Goal: Transaction & Acquisition: Purchase product/service

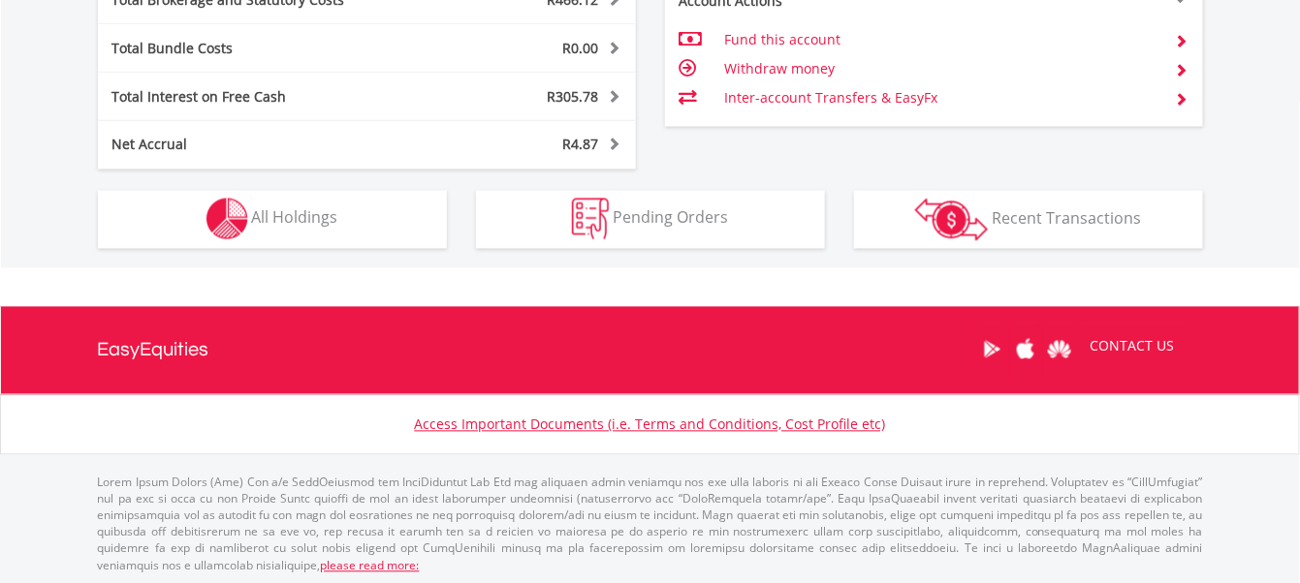
scroll to position [185, 368]
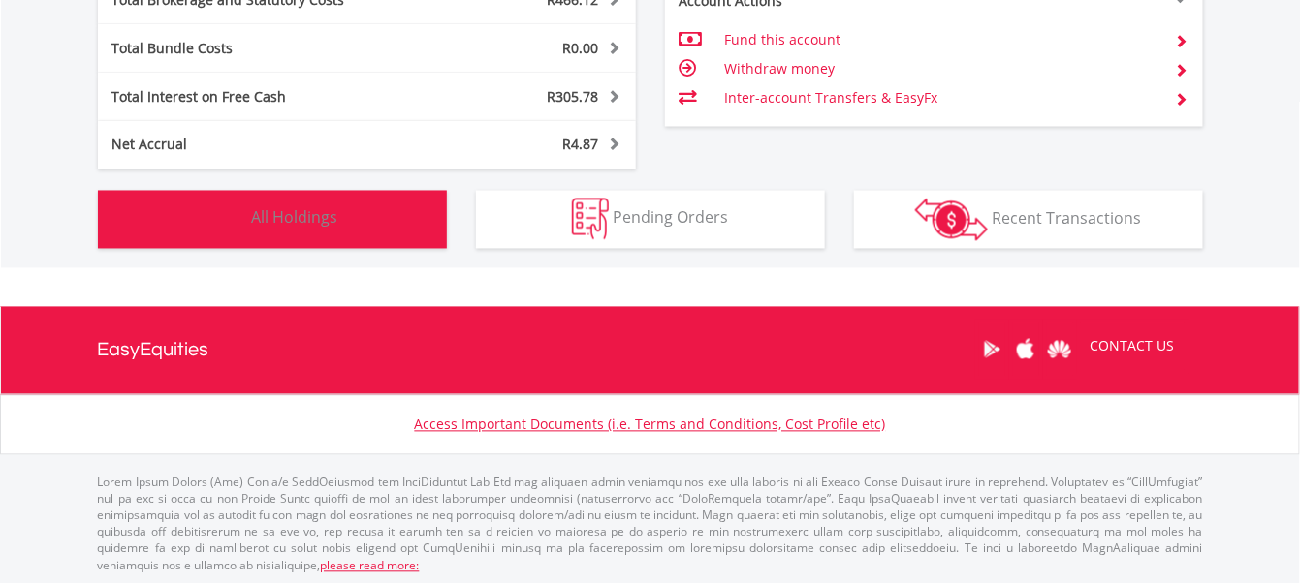
click at [306, 228] on button "Holdings All Holdings" at bounding box center [272, 220] width 349 height 58
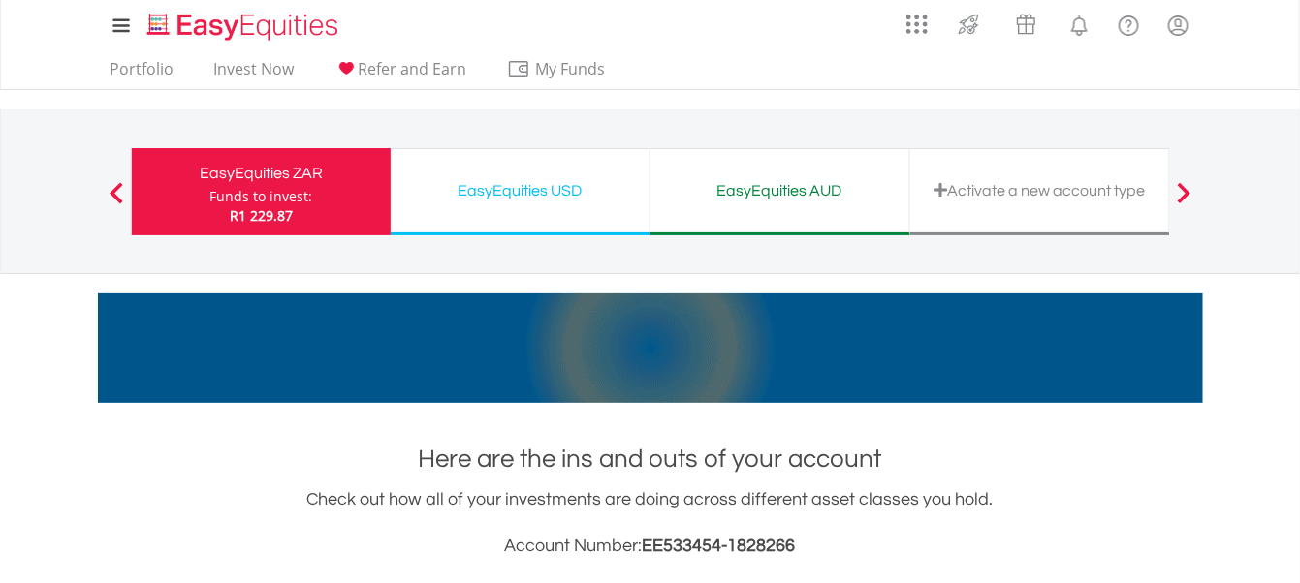
scroll to position [0, 0]
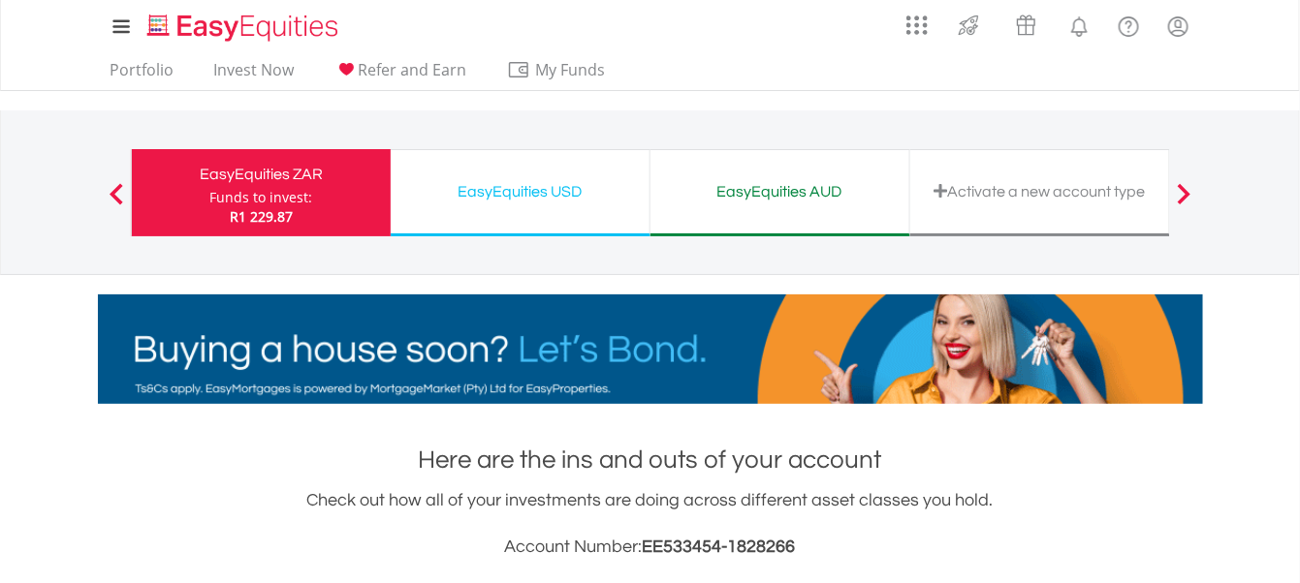
drag, startPoint x: 563, startPoint y: 166, endPoint x: 581, endPoint y: 179, distance: 22.1
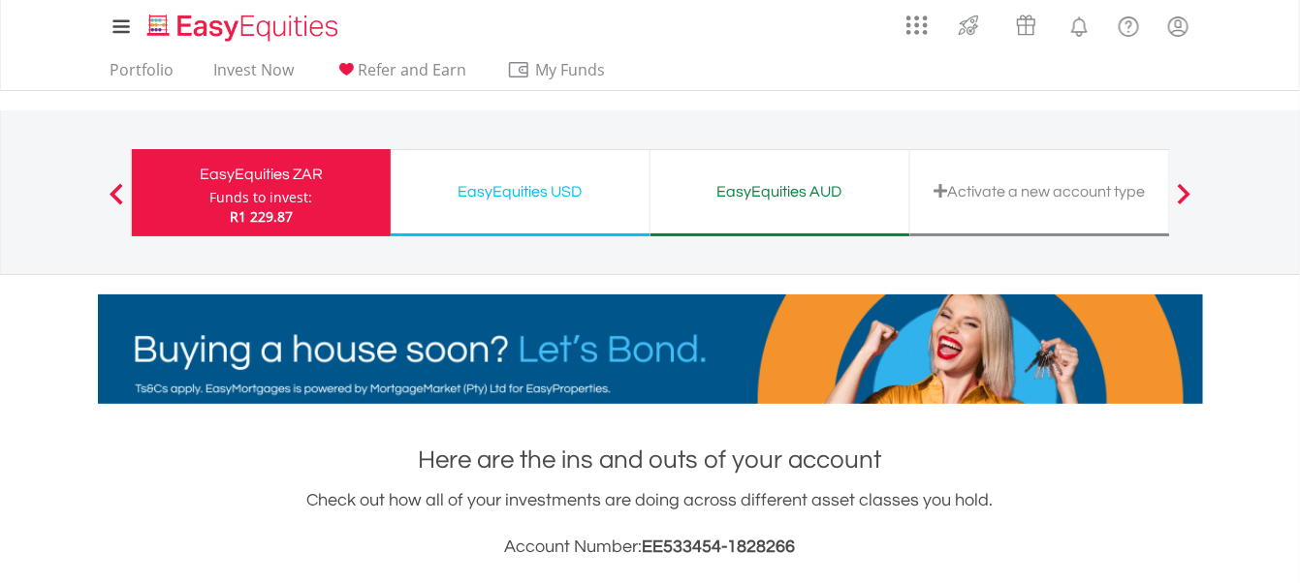
click at [563, 166] on div "EasyEquities USD Funds to invest: R1 229.87" at bounding box center [521, 192] width 260 height 87
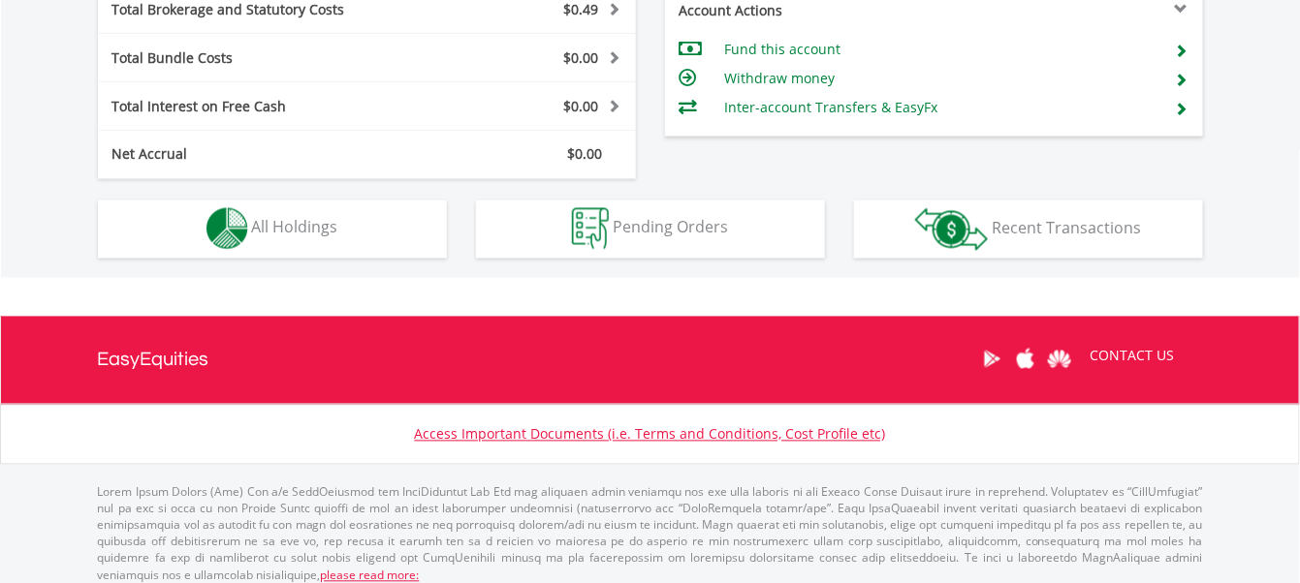
scroll to position [1092, 0]
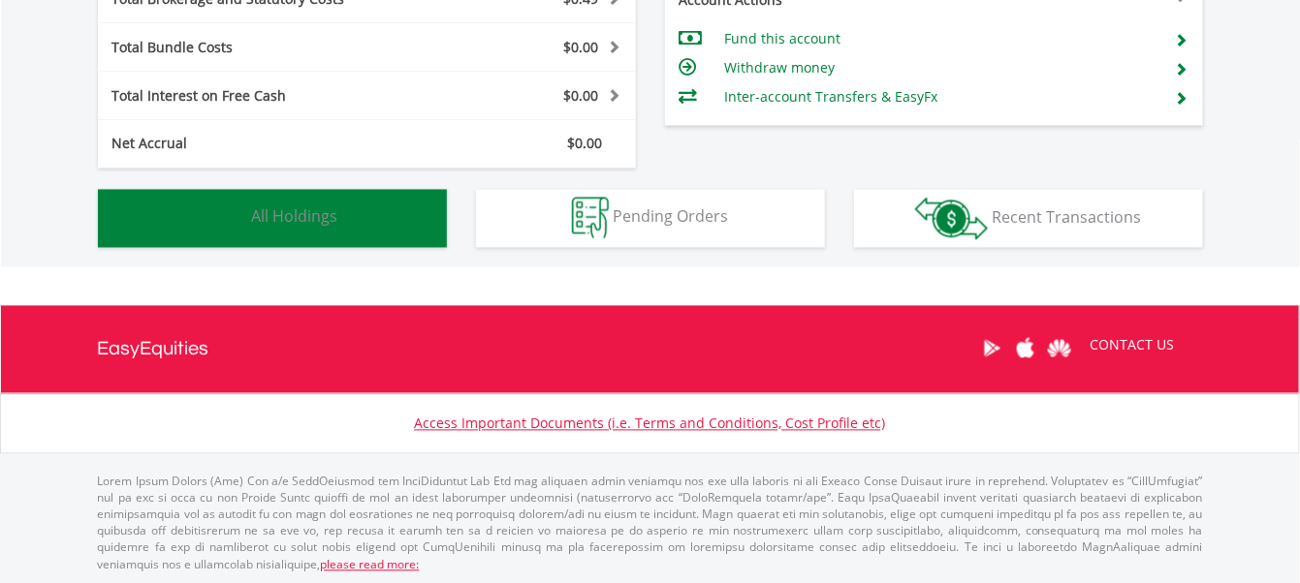
click at [376, 216] on button "Holdings All Holdings" at bounding box center [272, 219] width 349 height 58
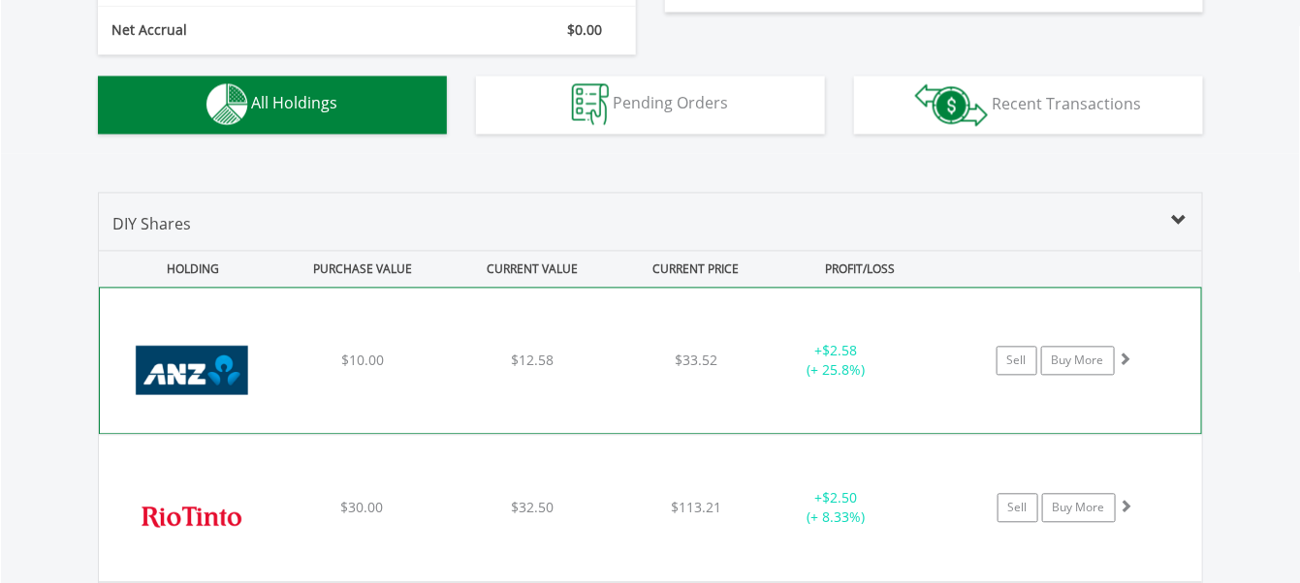
scroll to position [1397, 0]
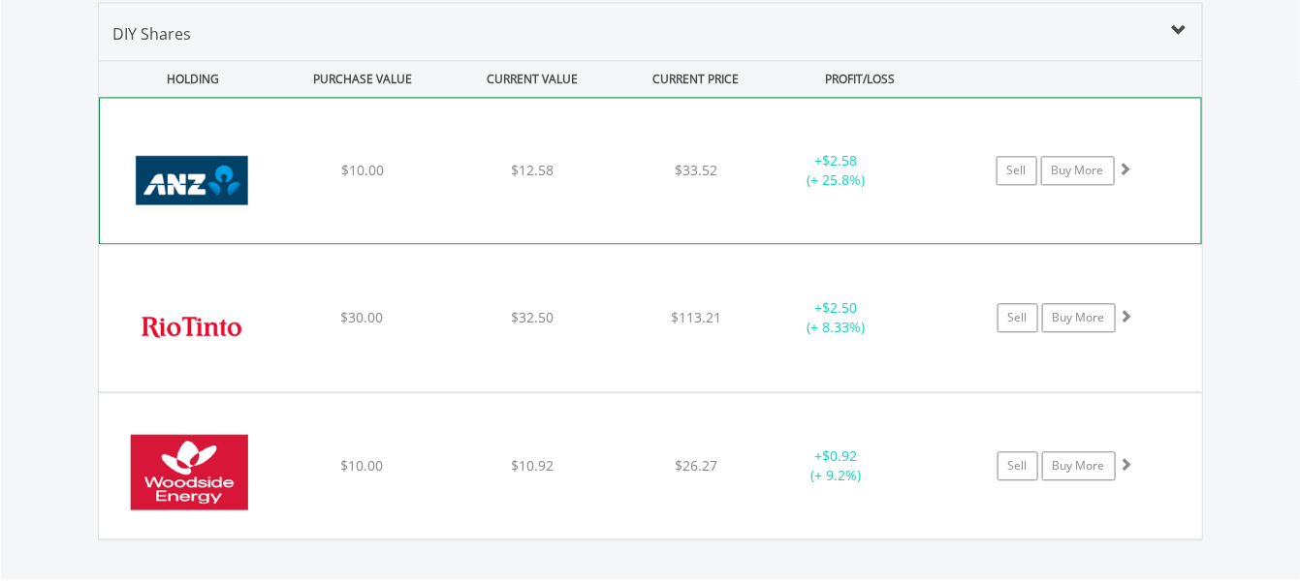
click at [186, 178] on img at bounding box center [193, 180] width 167 height 116
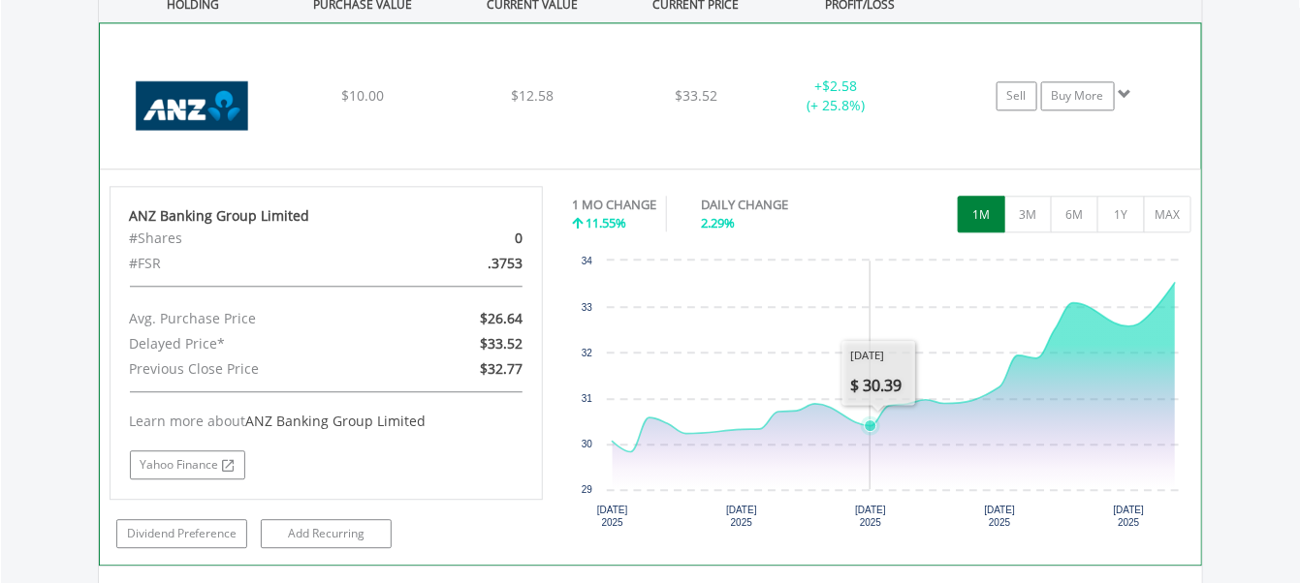
scroll to position [1526, 0]
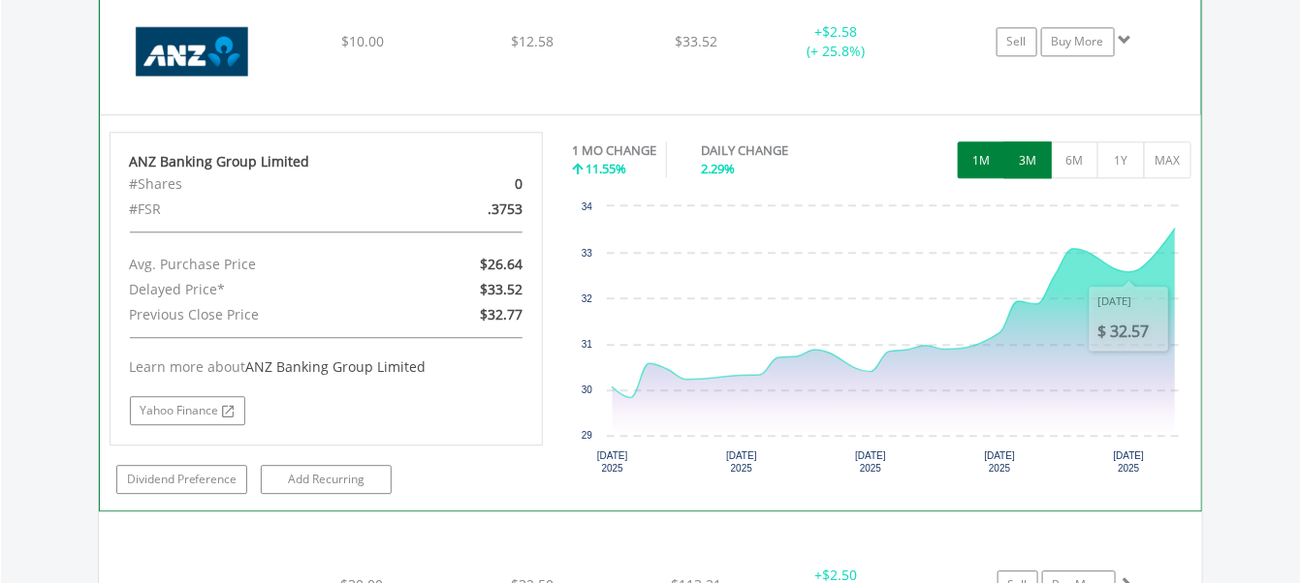
click at [1025, 166] on button "3M" at bounding box center [1027, 160] width 47 height 37
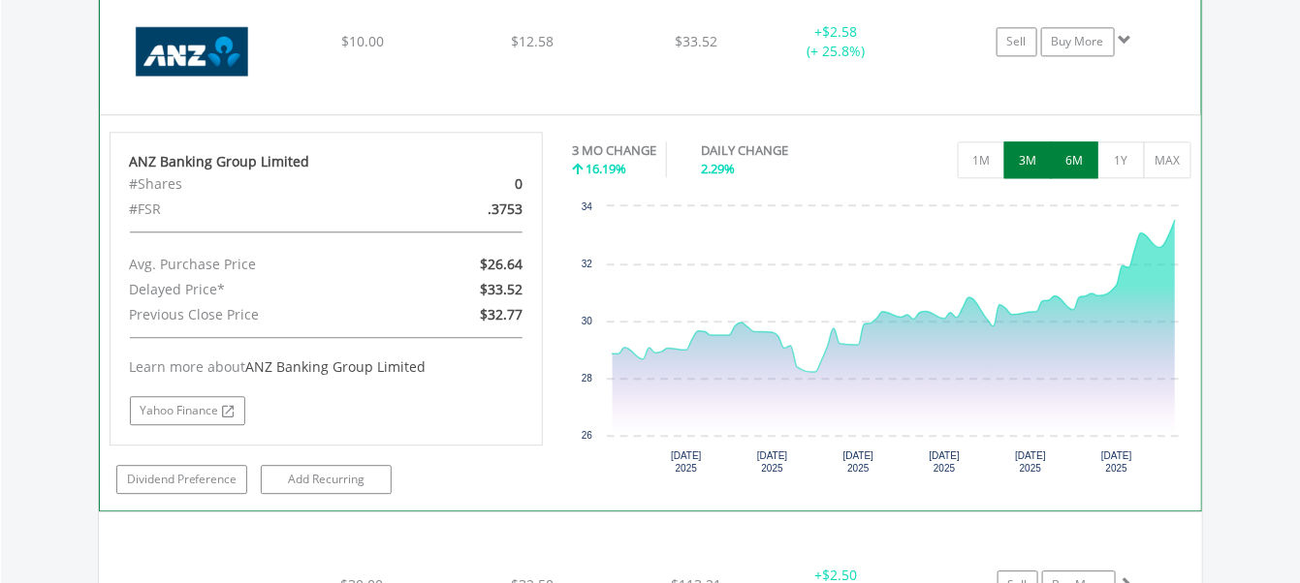
click at [1071, 149] on button "6M" at bounding box center [1074, 160] width 47 height 37
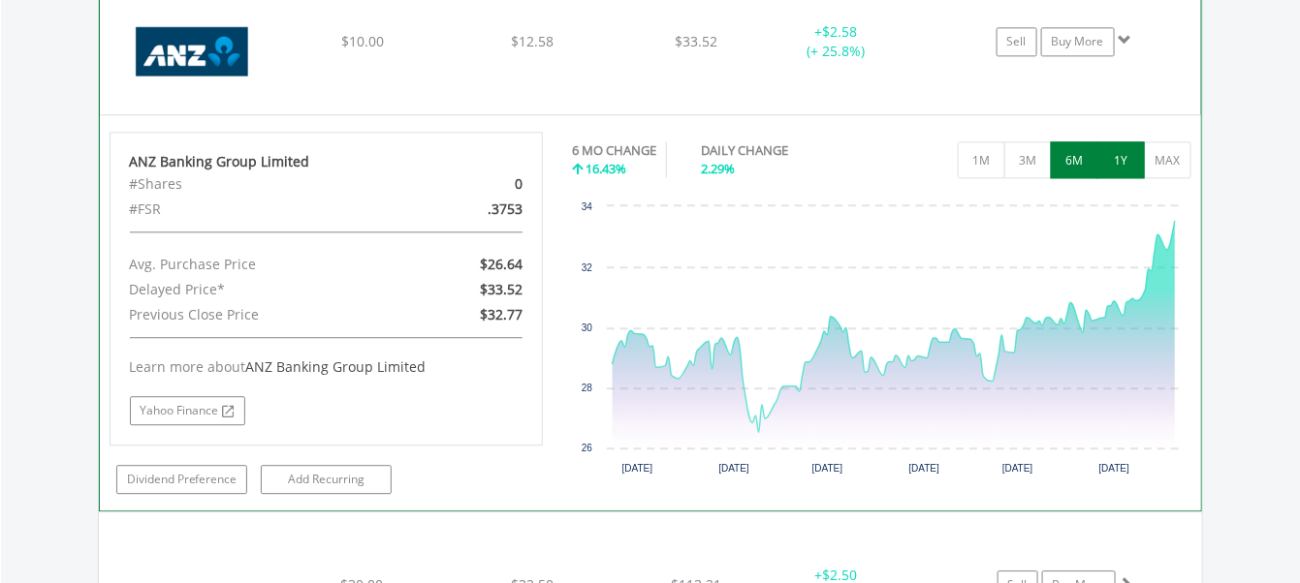
click at [1137, 167] on button "1Y" at bounding box center [1120, 160] width 47 height 37
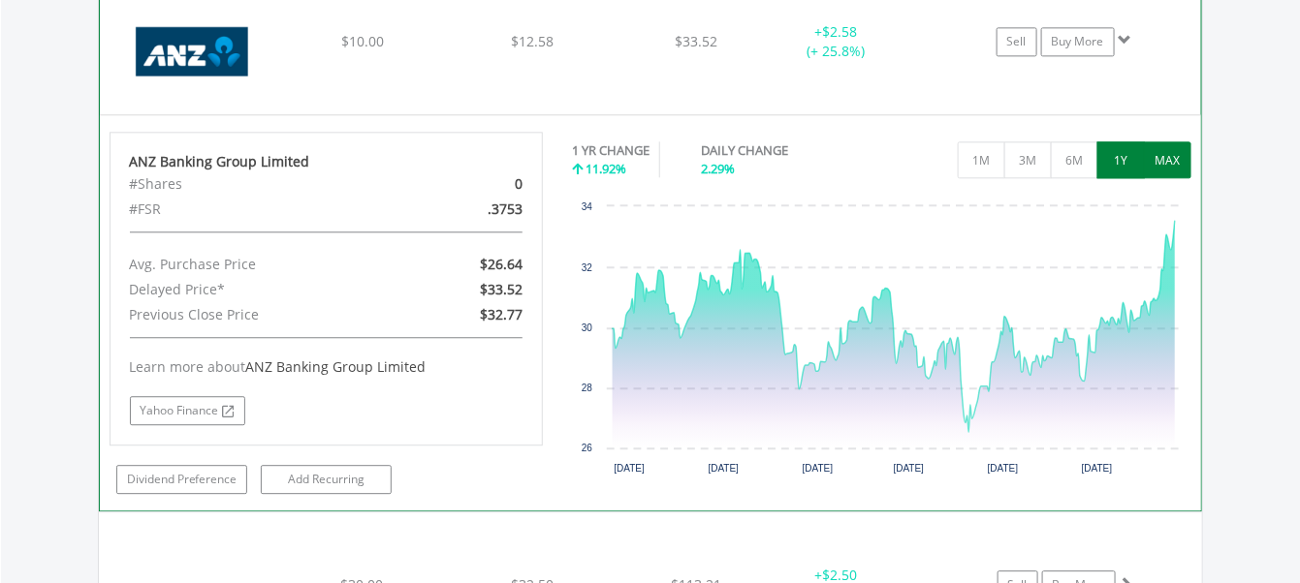
click at [1170, 164] on button "MAX" at bounding box center [1167, 160] width 47 height 37
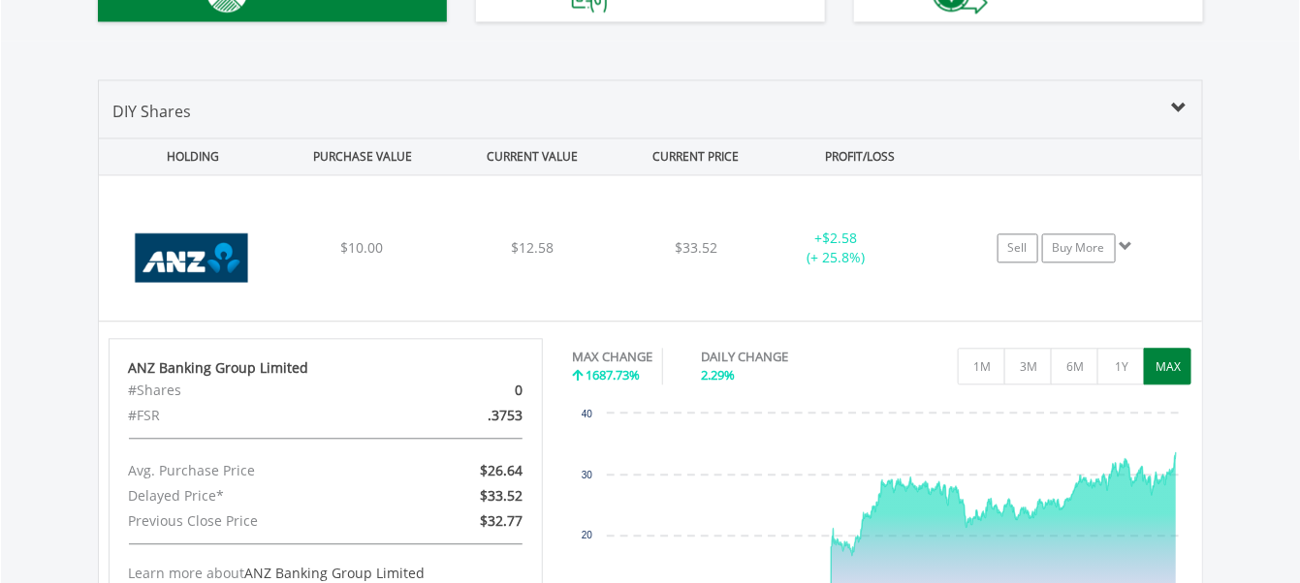
scroll to position [1268, 0]
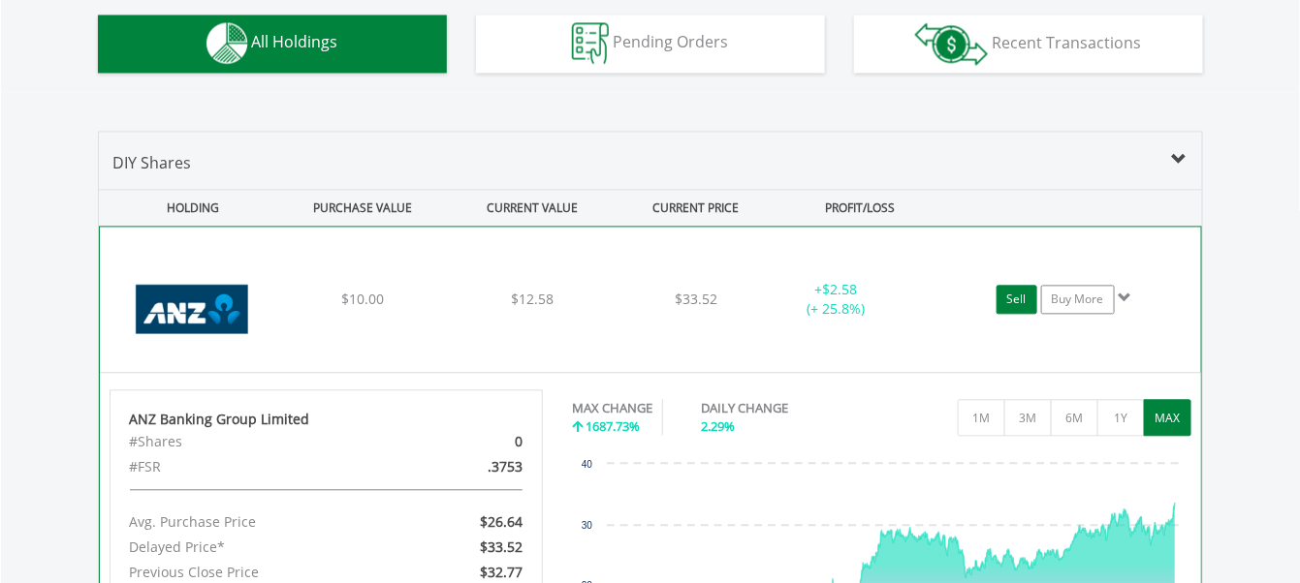
click at [1016, 302] on link "Sell" at bounding box center [1016, 299] width 41 height 29
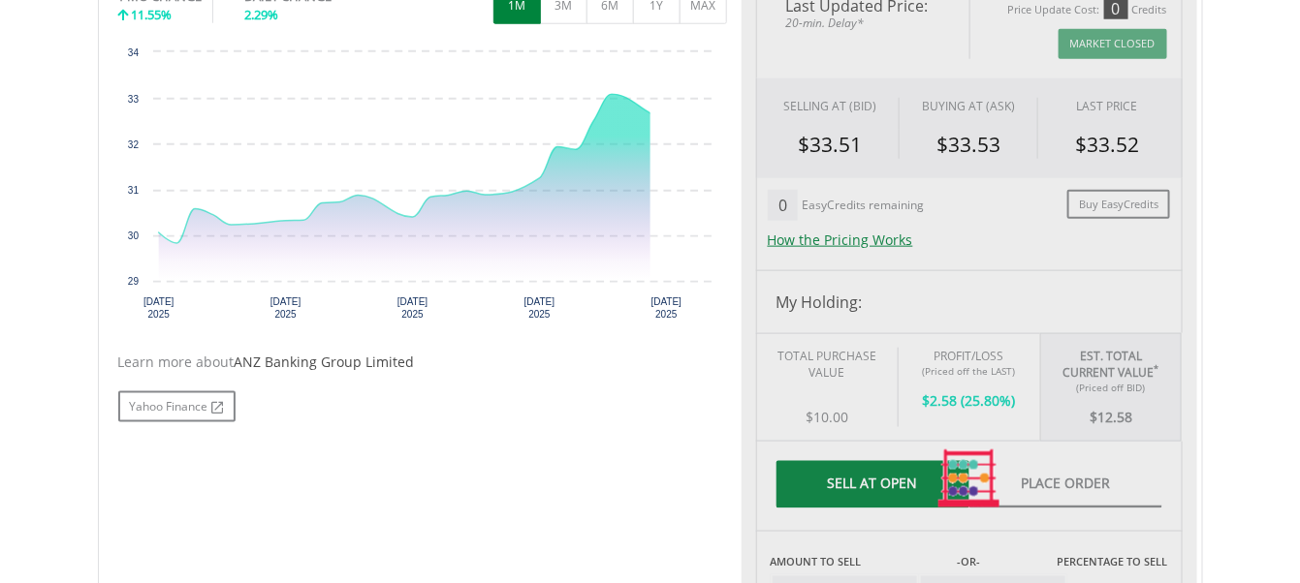
type input "*****"
type input "******"
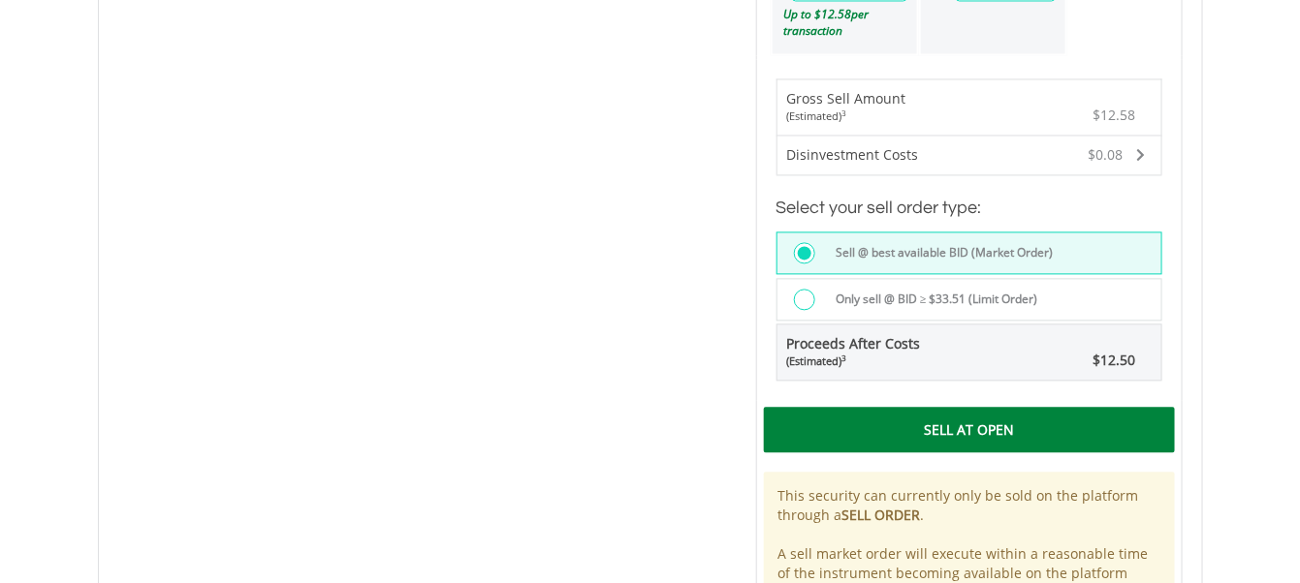
scroll to position [1292, 0]
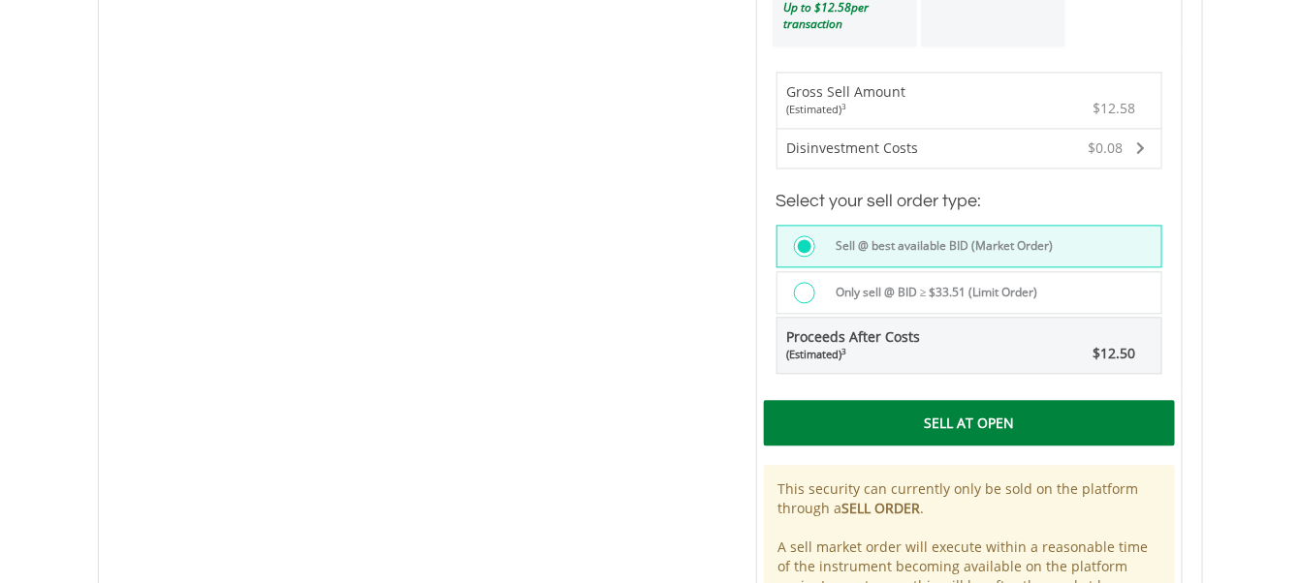
click at [806, 294] on div at bounding box center [804, 292] width 21 height 21
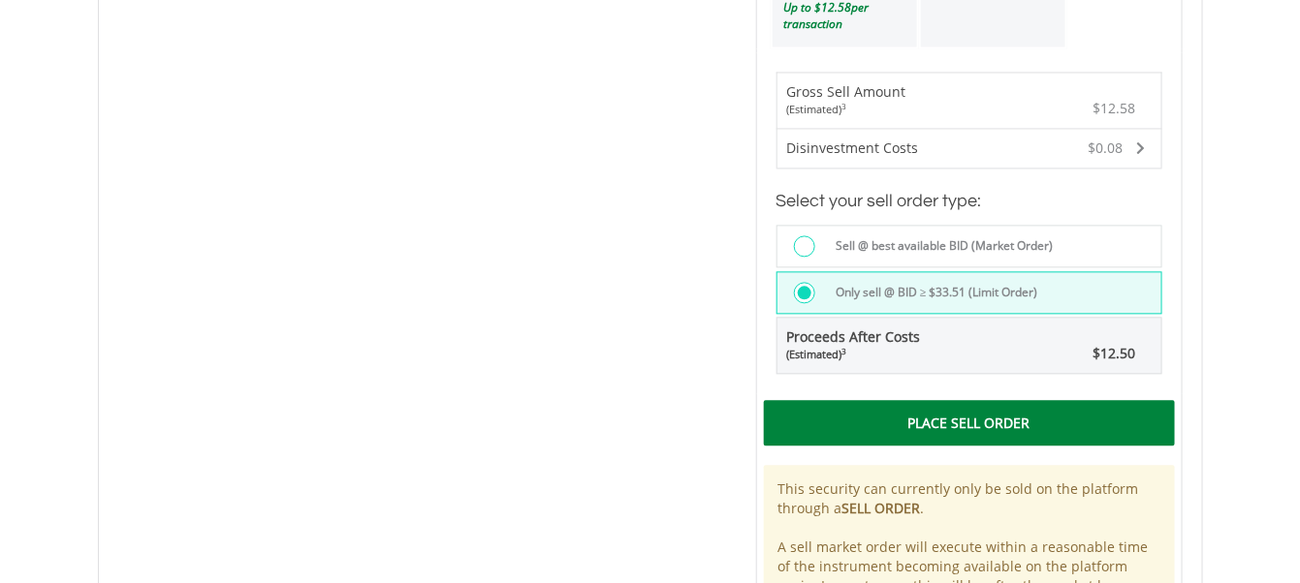
click at [985, 413] on div "Place Sell Order" at bounding box center [969, 422] width 411 height 45
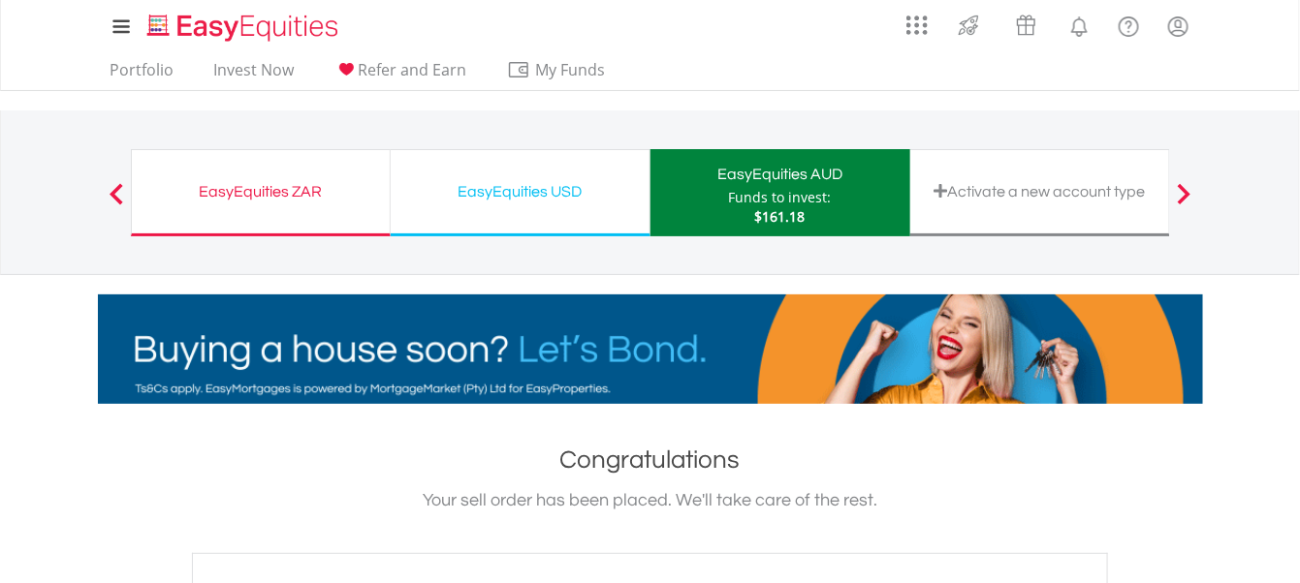
click at [789, 200] on div "Funds to invest:" at bounding box center [780, 197] width 103 height 19
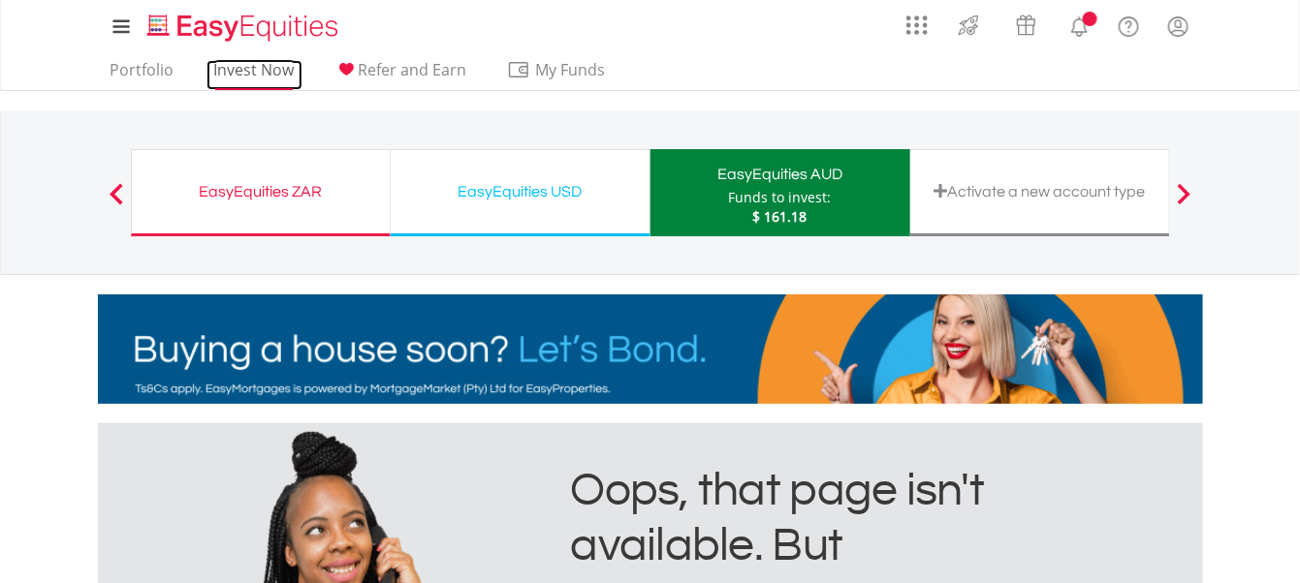
click at [248, 71] on link "Invest Now" at bounding box center [254, 75] width 96 height 30
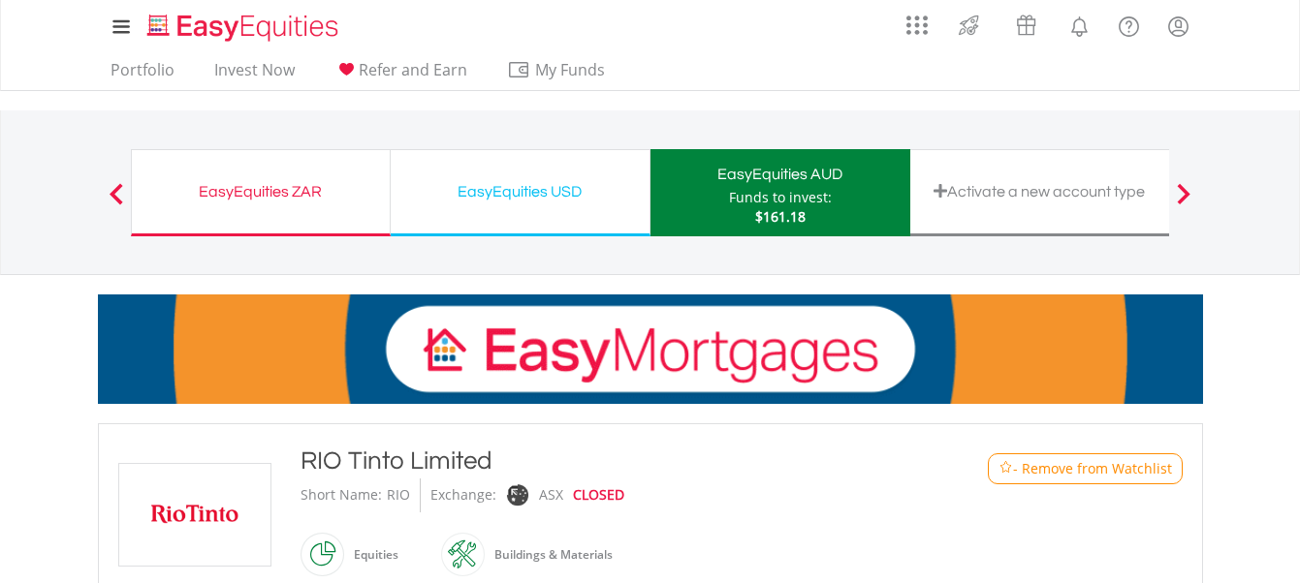
scroll to position [388, 0]
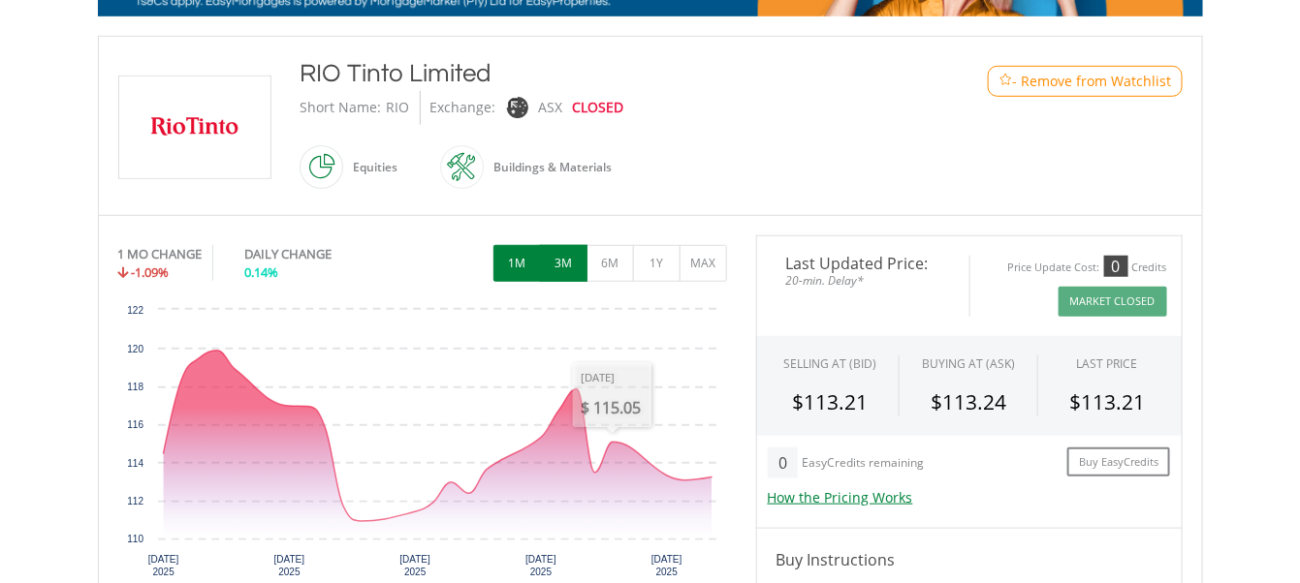
click at [553, 271] on button "3M" at bounding box center [563, 263] width 47 height 37
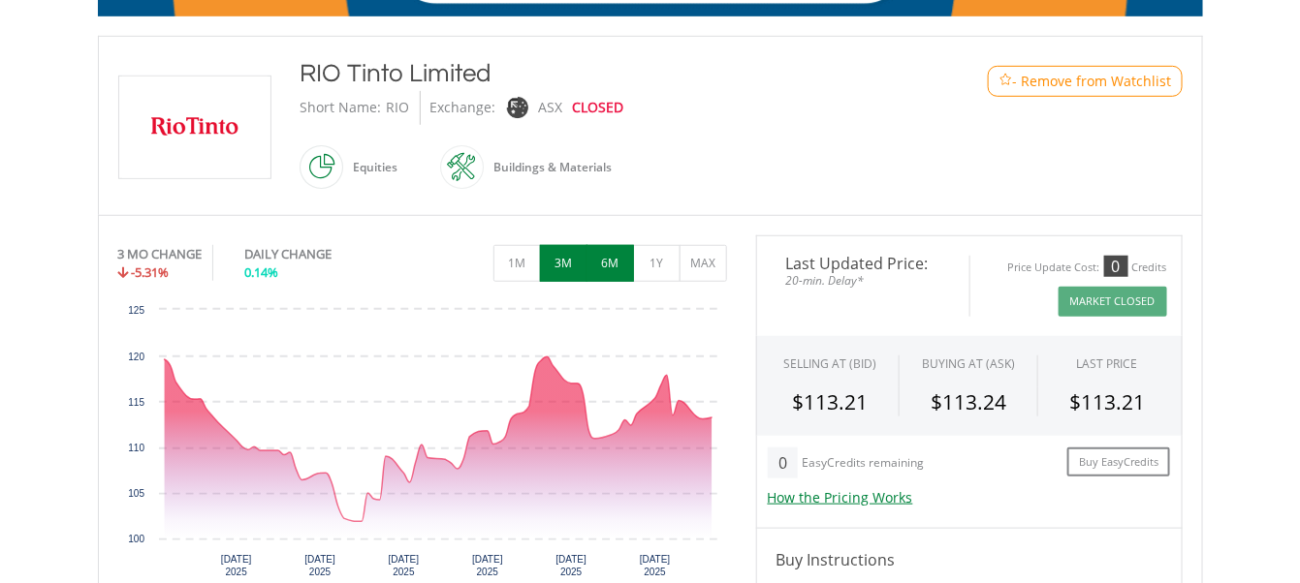
click at [624, 261] on button "6M" at bounding box center [609, 263] width 47 height 37
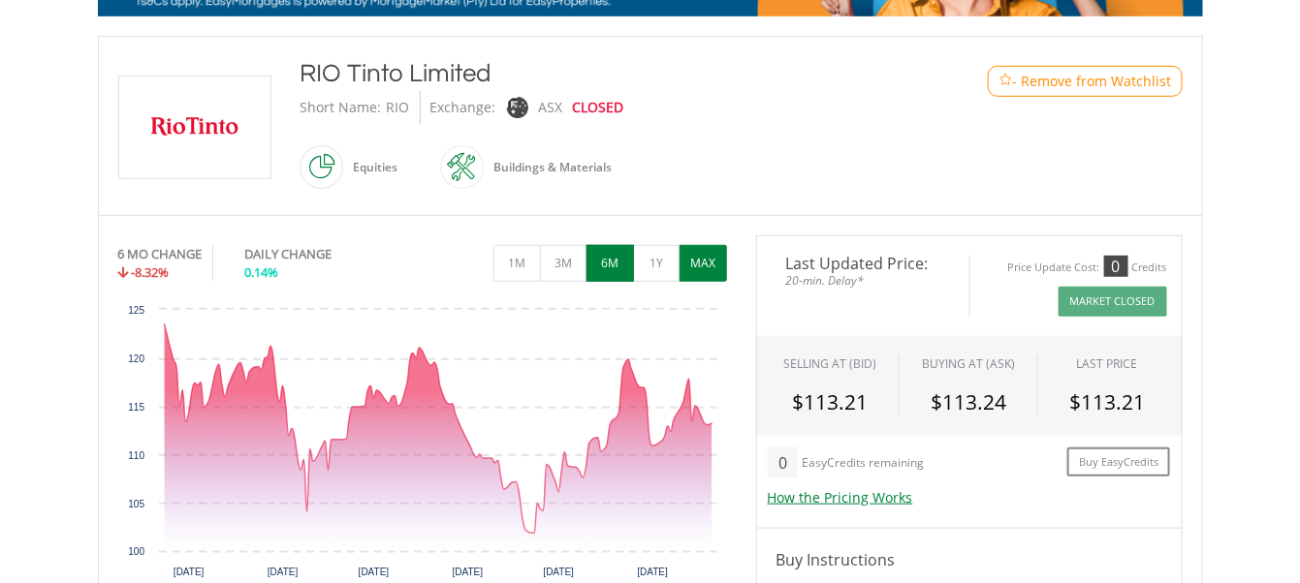
click at [718, 271] on button "MAX" at bounding box center [702, 263] width 47 height 37
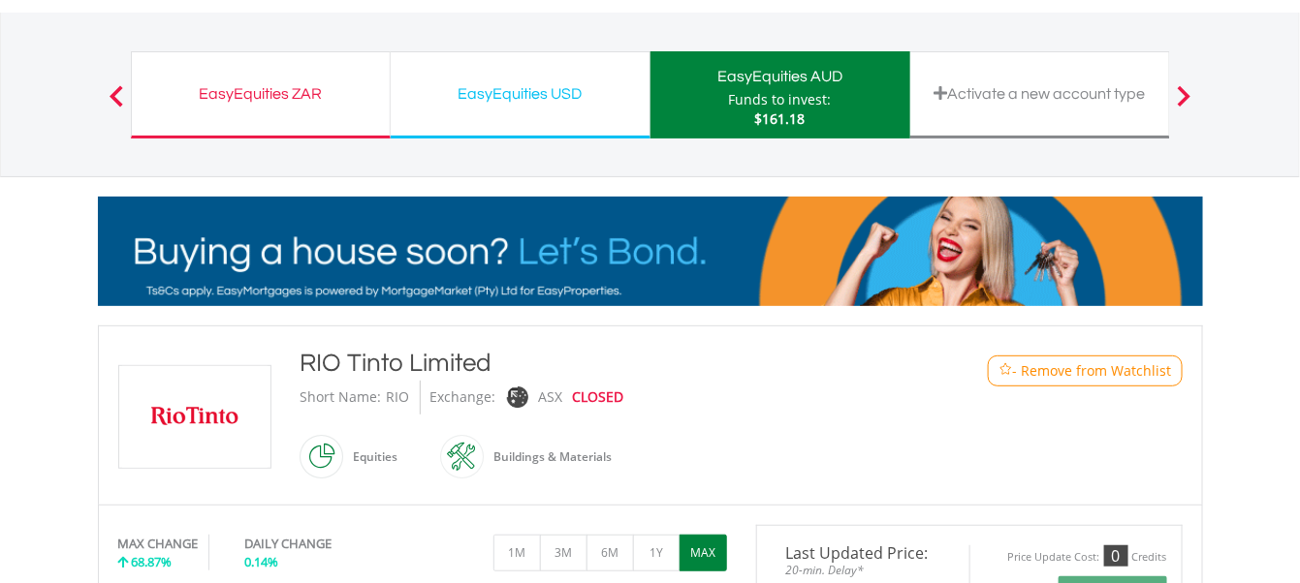
scroll to position [258, 0]
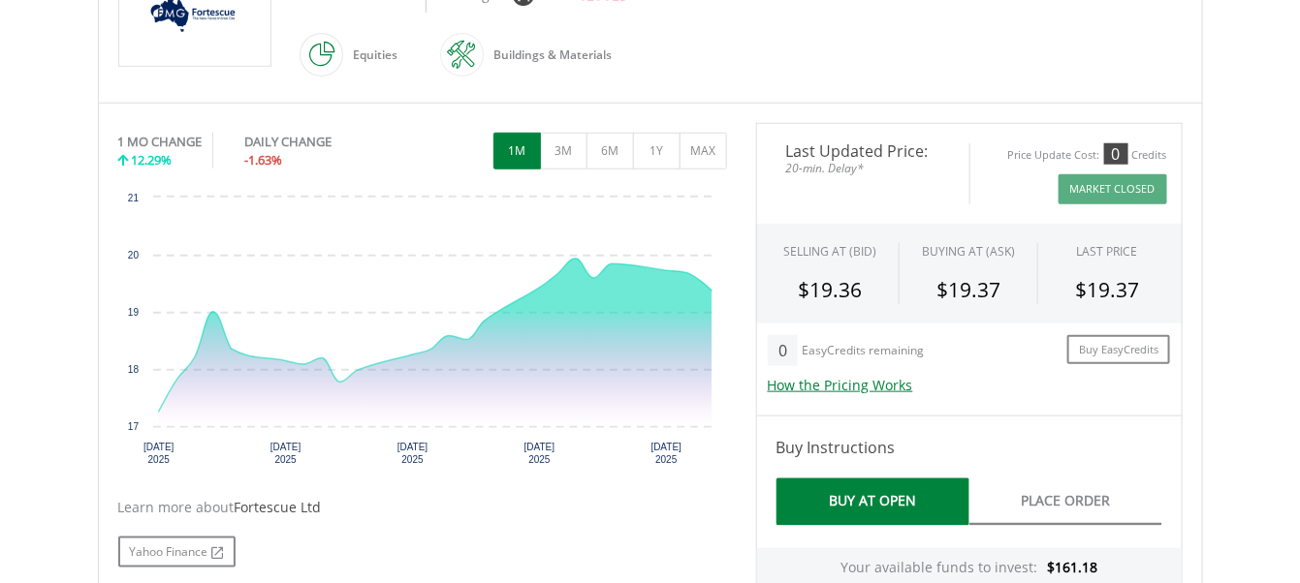
scroll to position [517, 0]
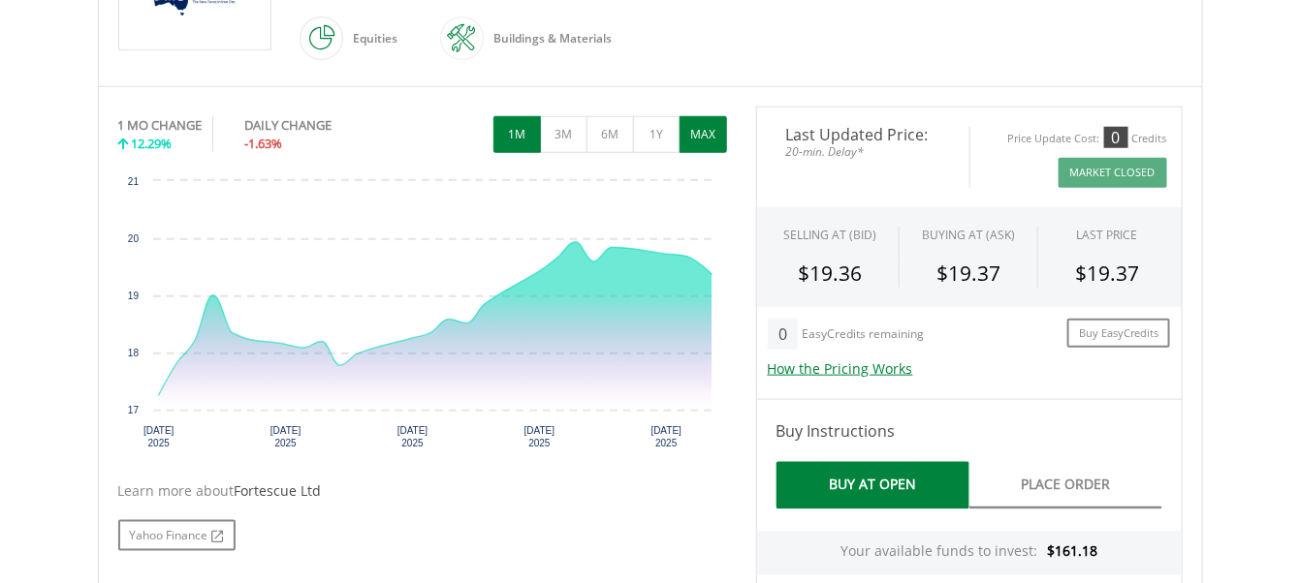
click at [686, 135] on button "MAX" at bounding box center [702, 134] width 47 height 37
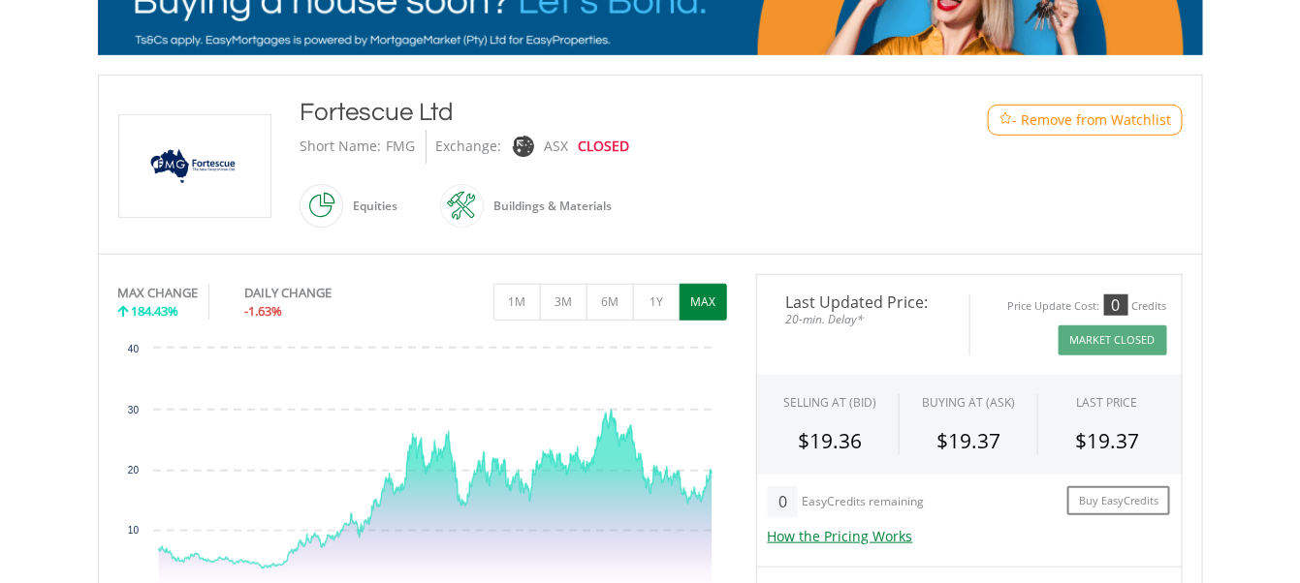
scroll to position [388, 0]
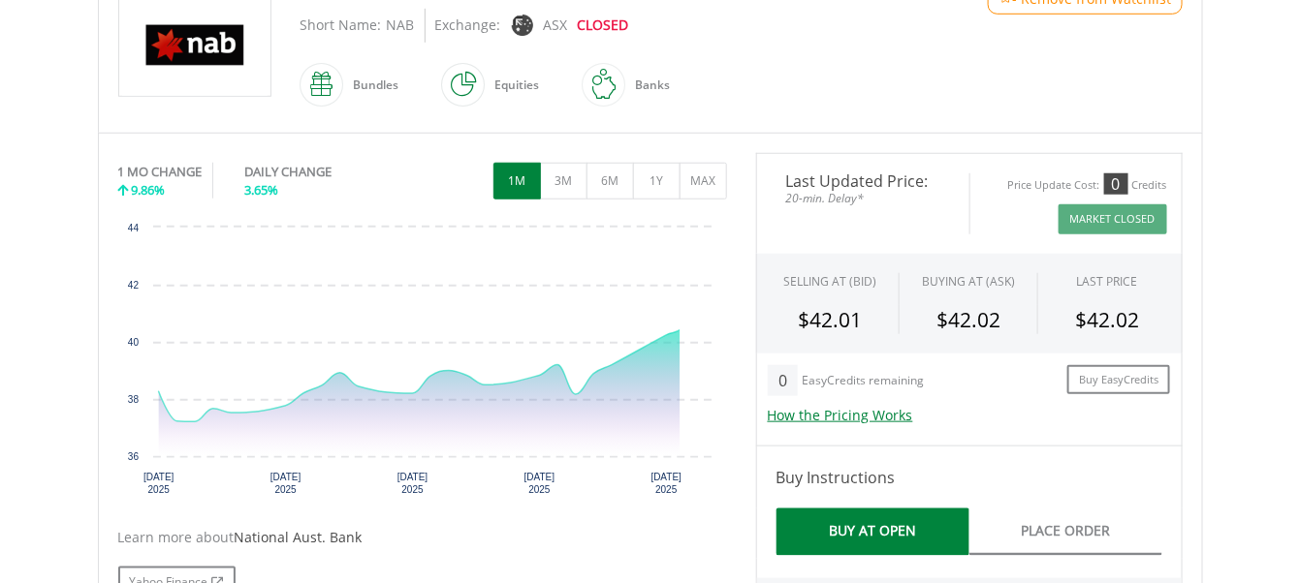
scroll to position [517, 0]
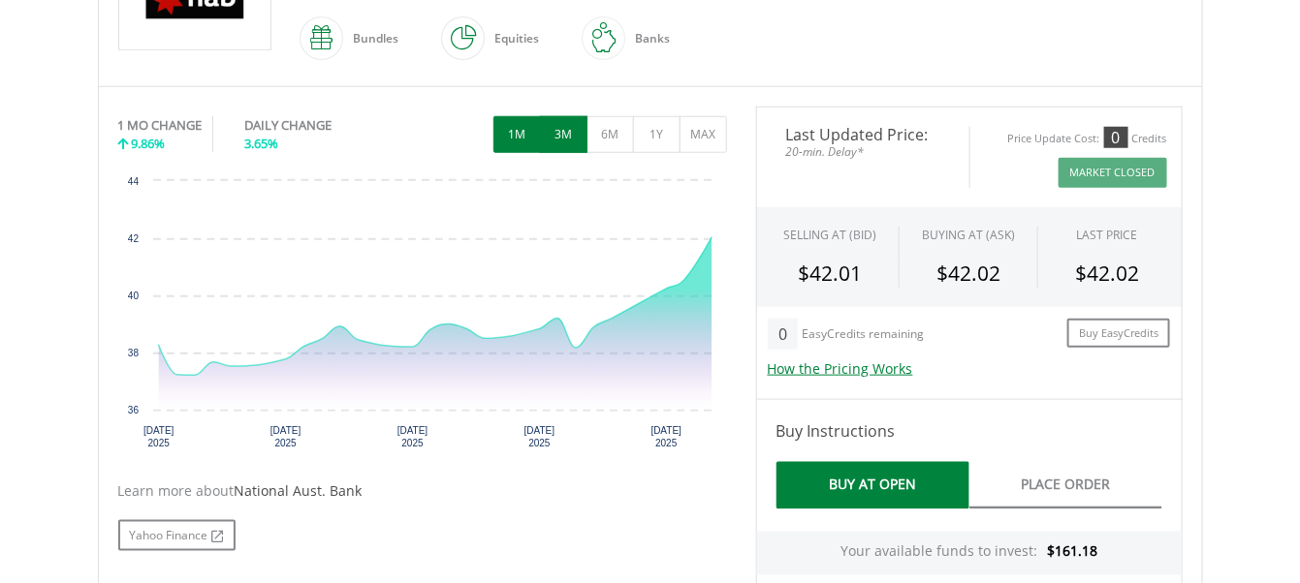
click at [562, 140] on button "3M" at bounding box center [563, 134] width 47 height 37
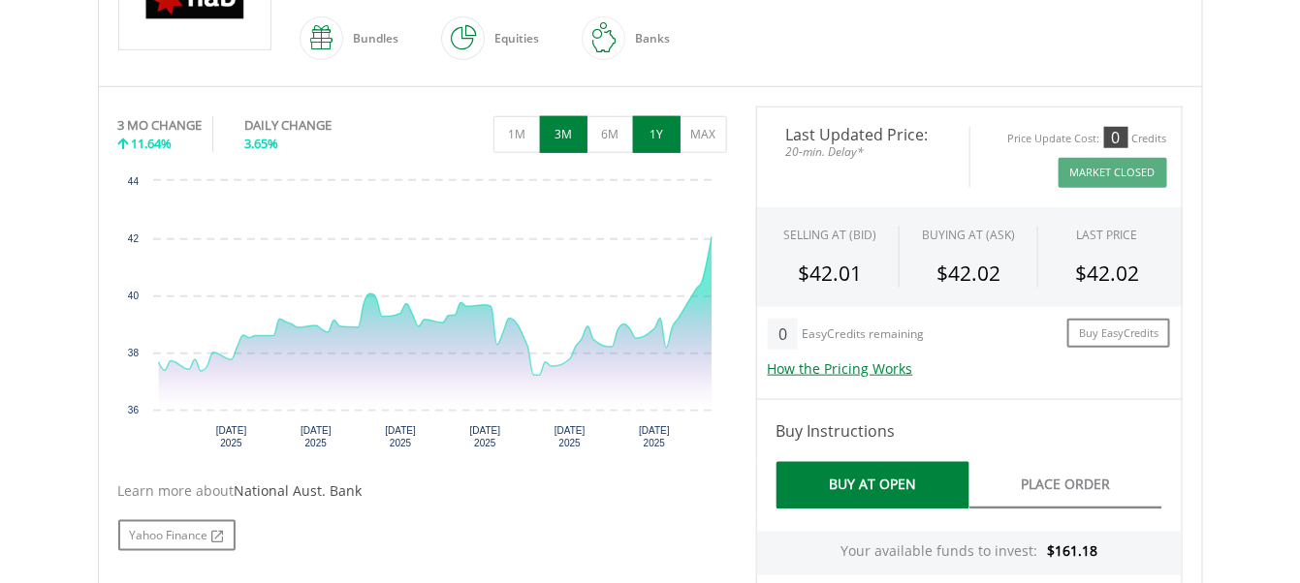
click at [643, 144] on button "1Y" at bounding box center [656, 134] width 47 height 37
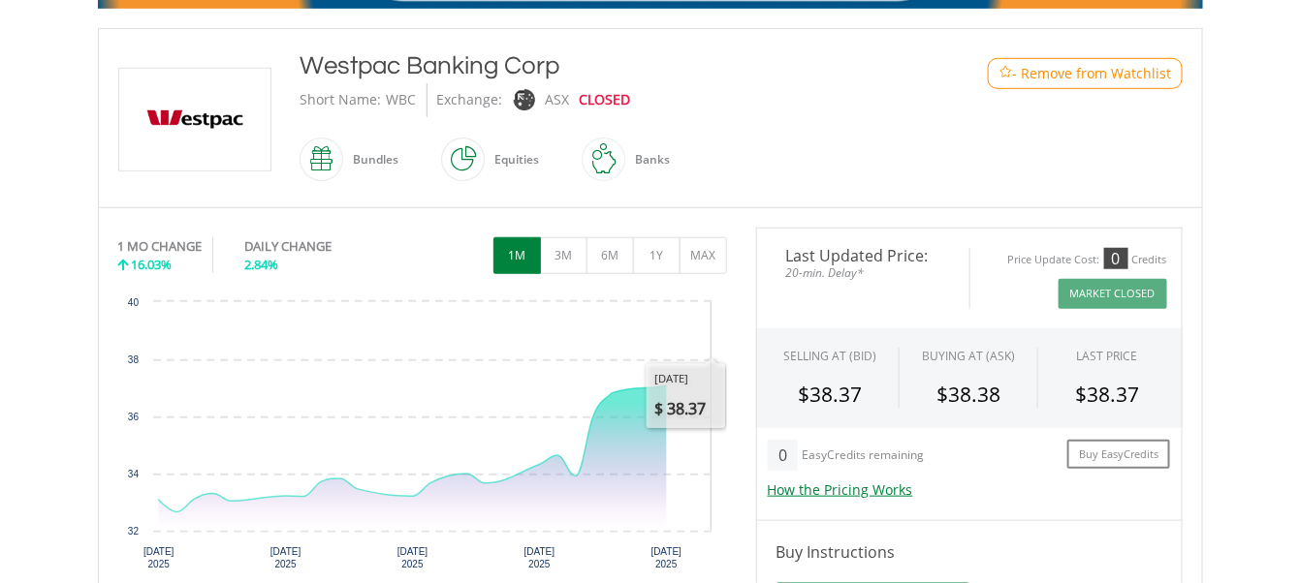
scroll to position [517, 0]
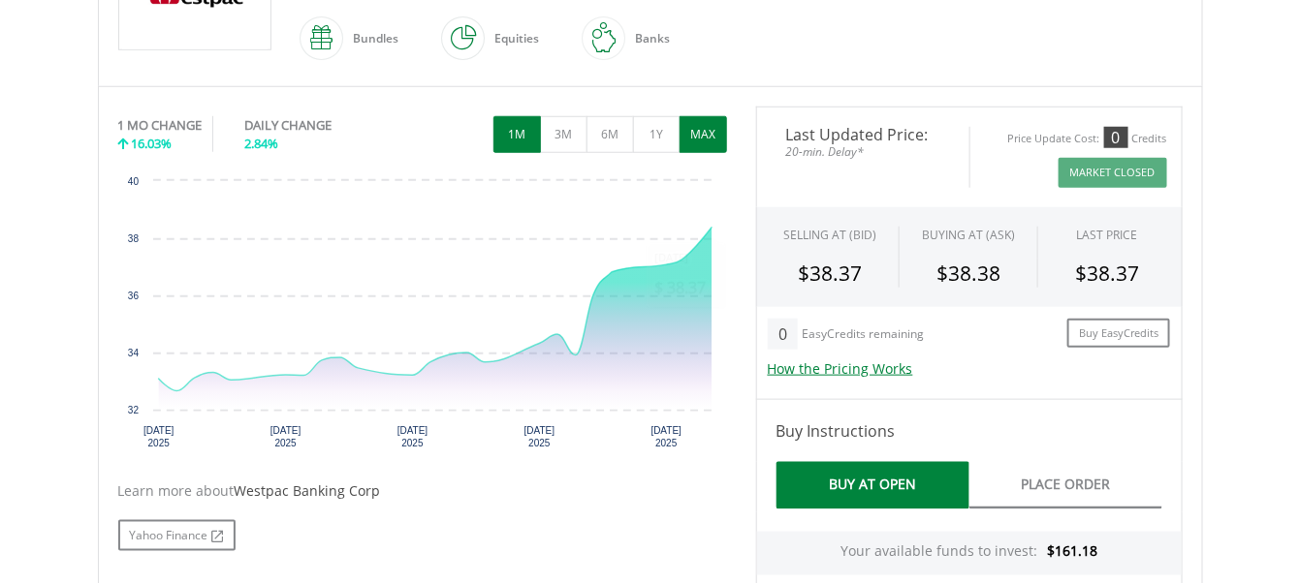
click at [698, 141] on button "MAX" at bounding box center [702, 134] width 47 height 37
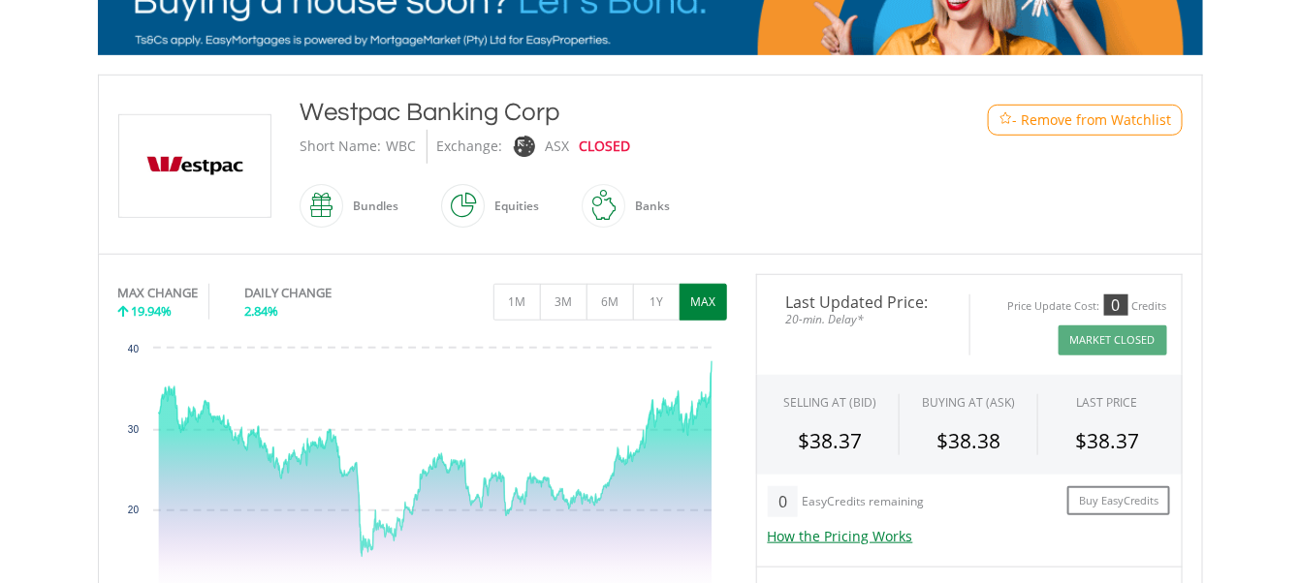
scroll to position [388, 0]
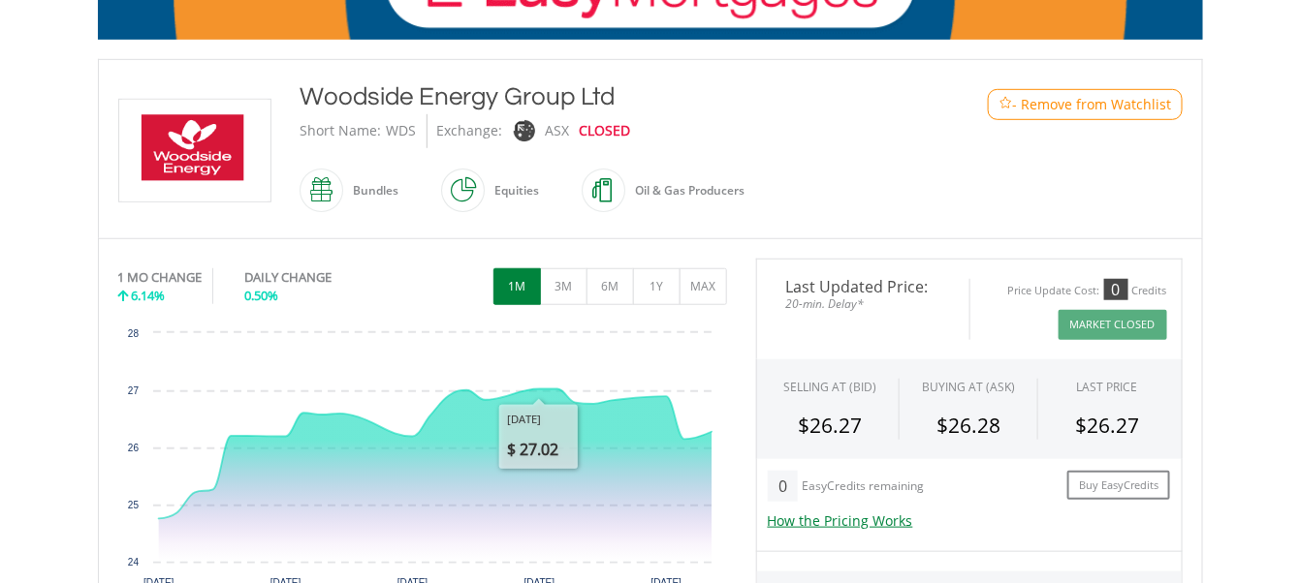
scroll to position [388, 0]
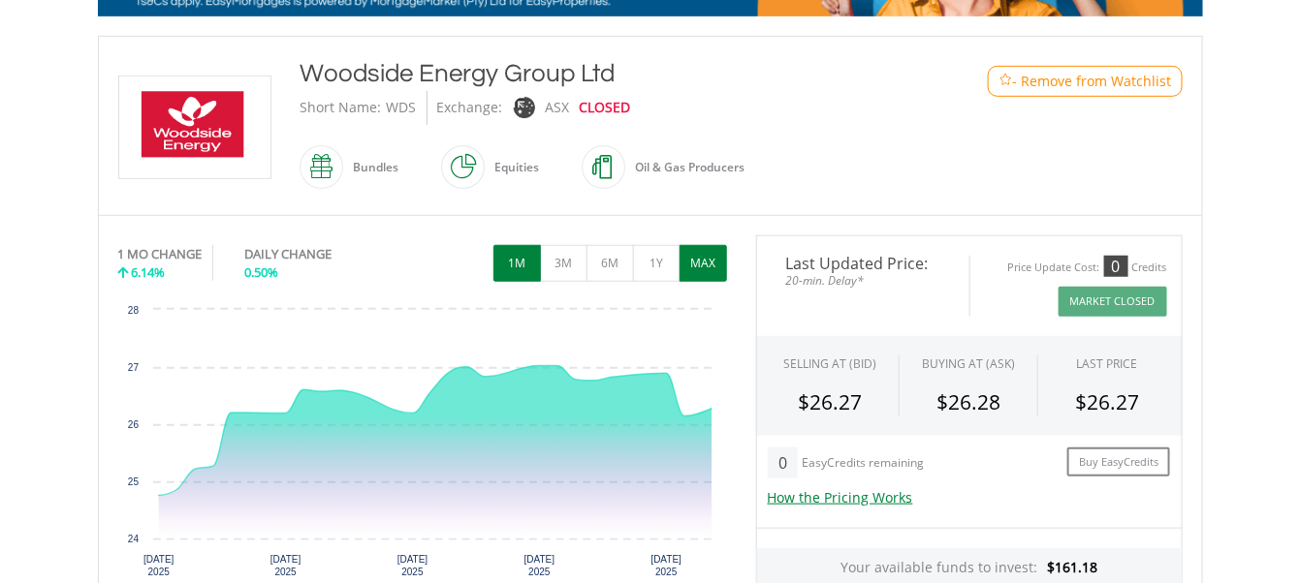
click at [700, 257] on button "MAX" at bounding box center [702, 263] width 47 height 37
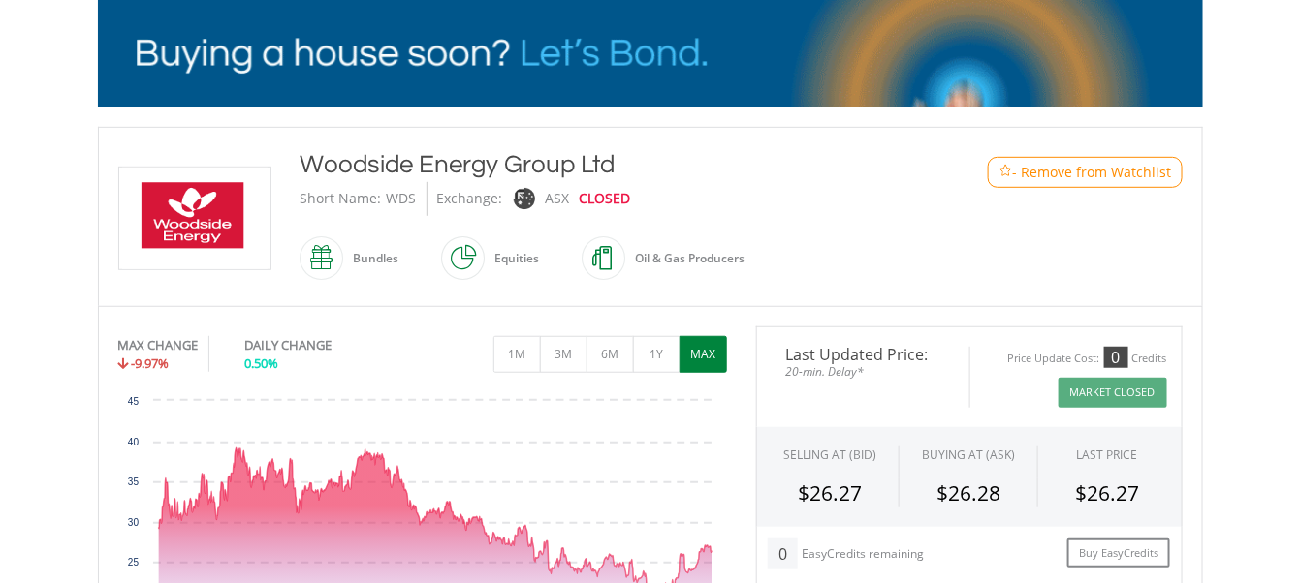
scroll to position [258, 0]
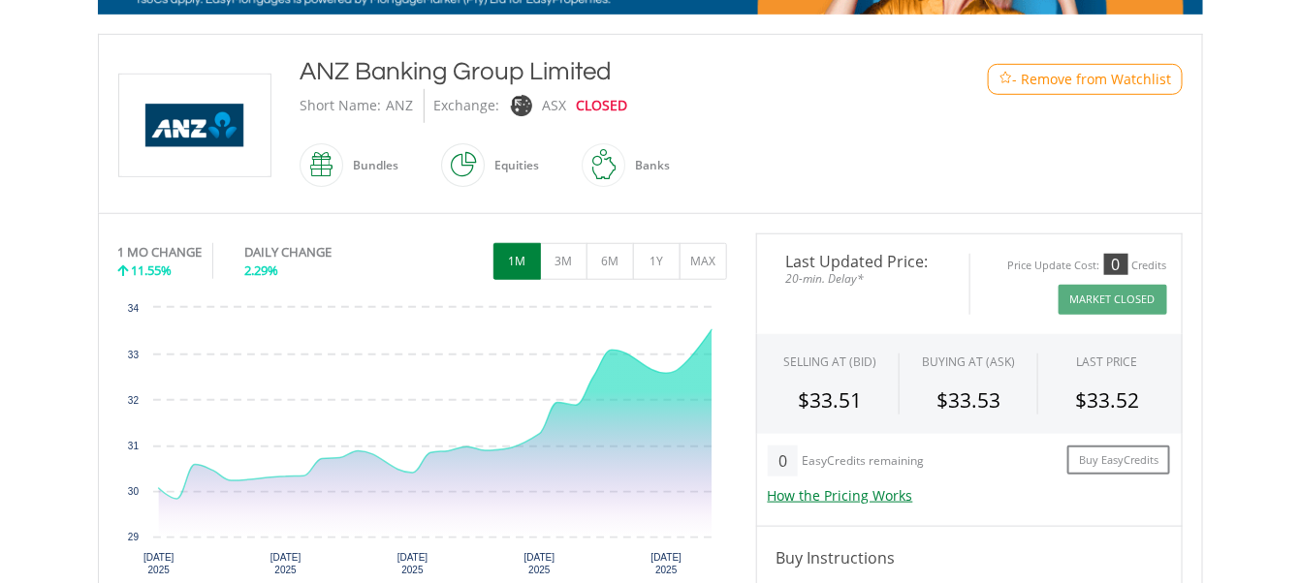
scroll to position [258, 0]
